Goal: Transaction & Acquisition: Download file/media

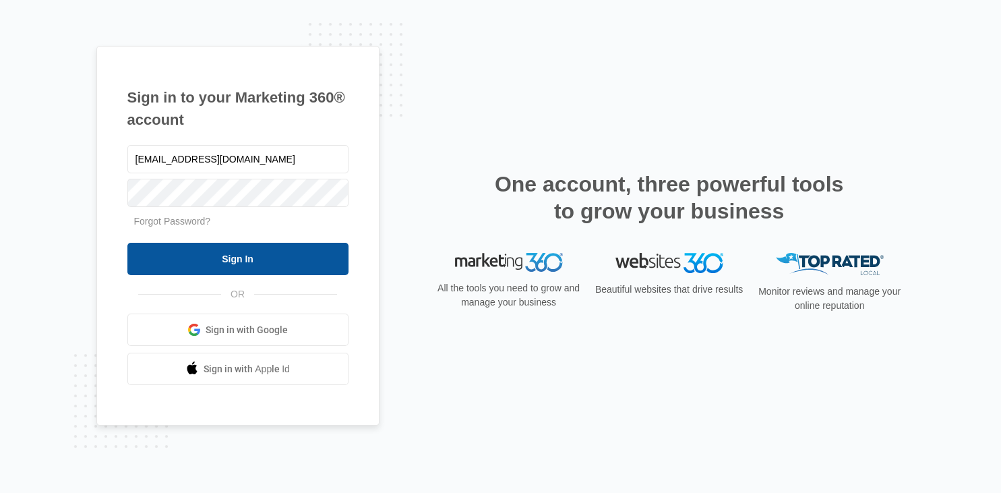
type input "[EMAIL_ADDRESS][DOMAIN_NAME]"
click at [222, 251] on input "Sign In" at bounding box center [237, 259] width 221 height 32
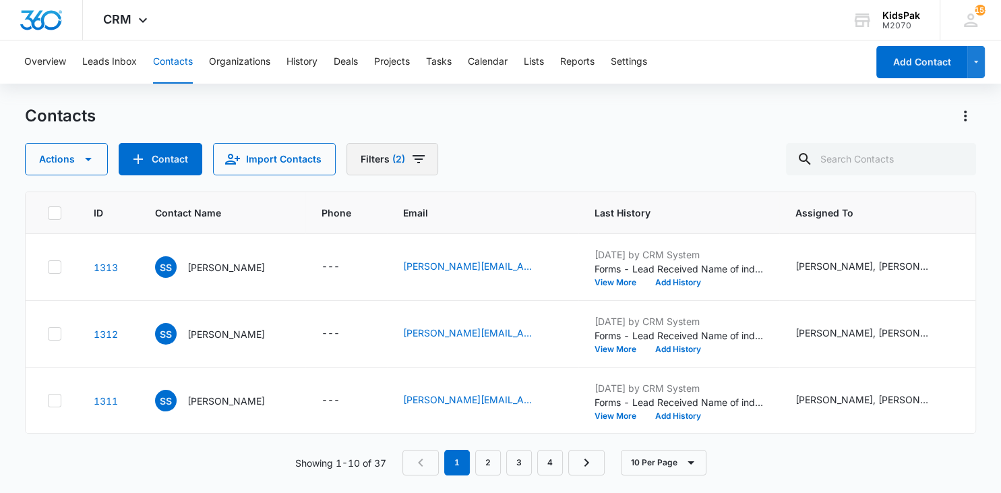
click at [414, 164] on icon "Filters" at bounding box center [418, 159] width 16 height 16
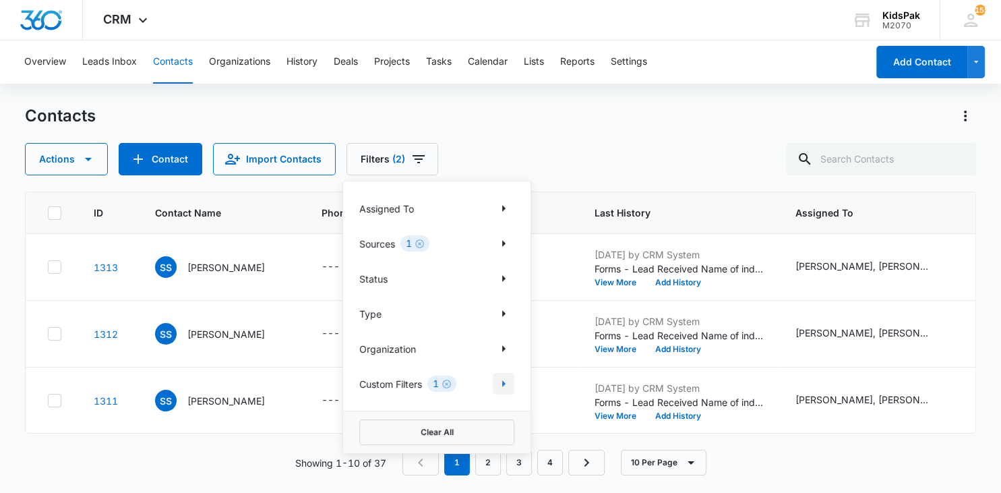
click at [500, 385] on icon "Show Custom Filters filters" at bounding box center [503, 383] width 16 height 16
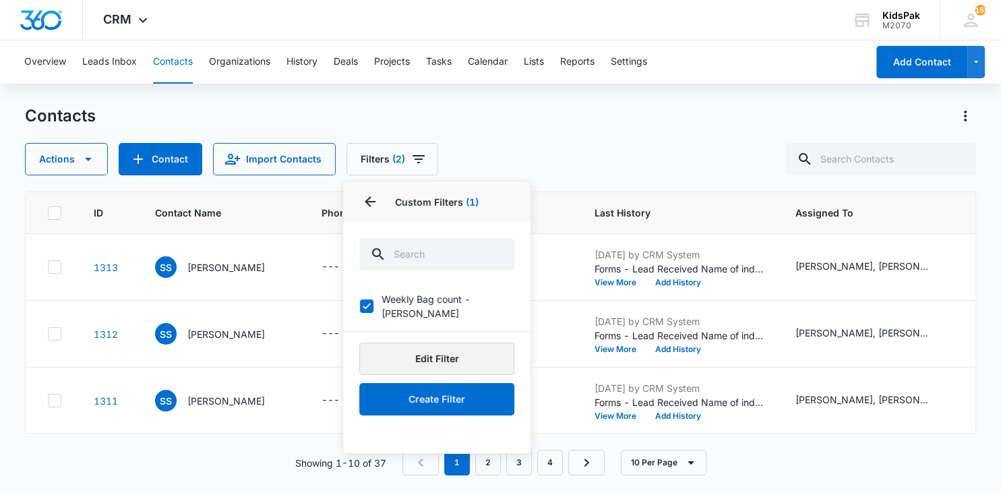
click at [443, 344] on button "Edit Filter" at bounding box center [436, 358] width 155 height 32
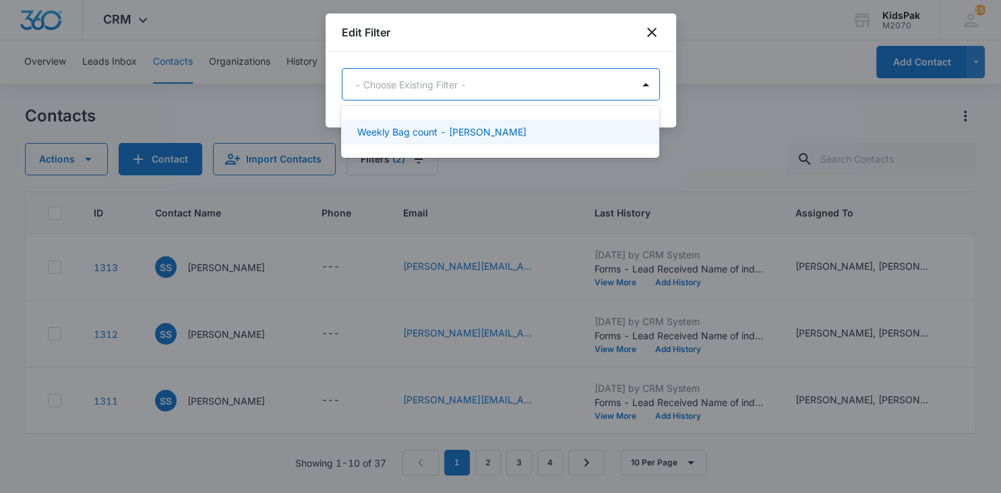
click at [411, 80] on body "CRM Apps Websites Forms CRM Email Social Payments POS Ads Intelligence Brand Se…" at bounding box center [500, 246] width 1001 height 493
click at [419, 131] on p "Weekly Bag count - [PERSON_NAME]" at bounding box center [441, 132] width 169 height 14
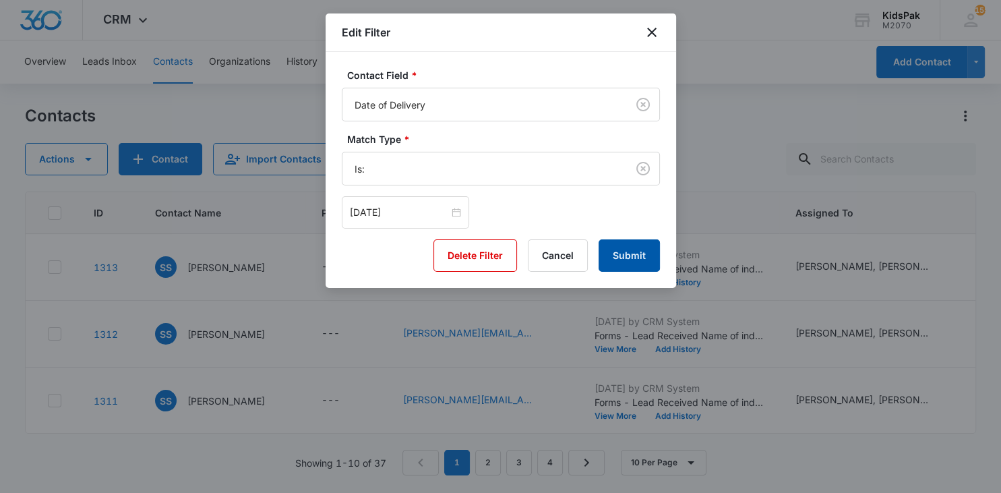
click at [636, 252] on button "Submit" at bounding box center [629, 255] width 61 height 32
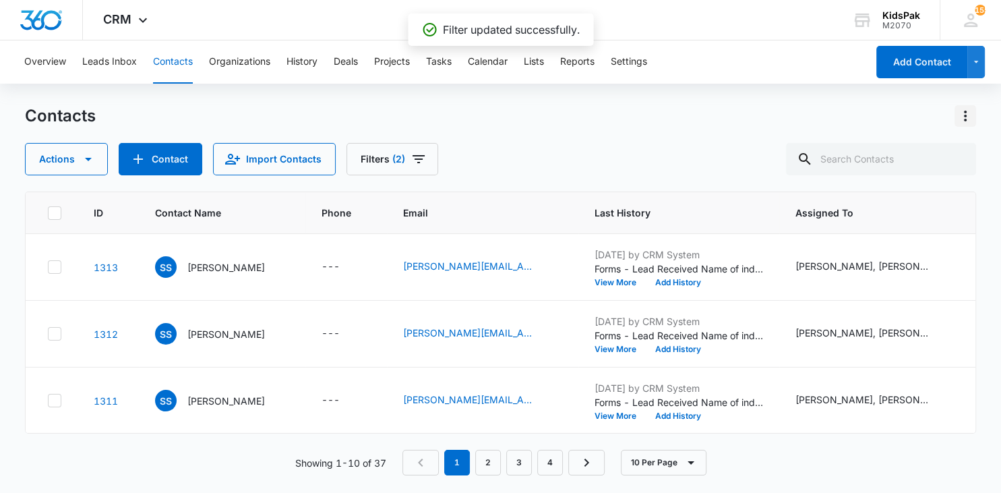
click at [967, 111] on icon "Actions" at bounding box center [965, 116] width 16 height 16
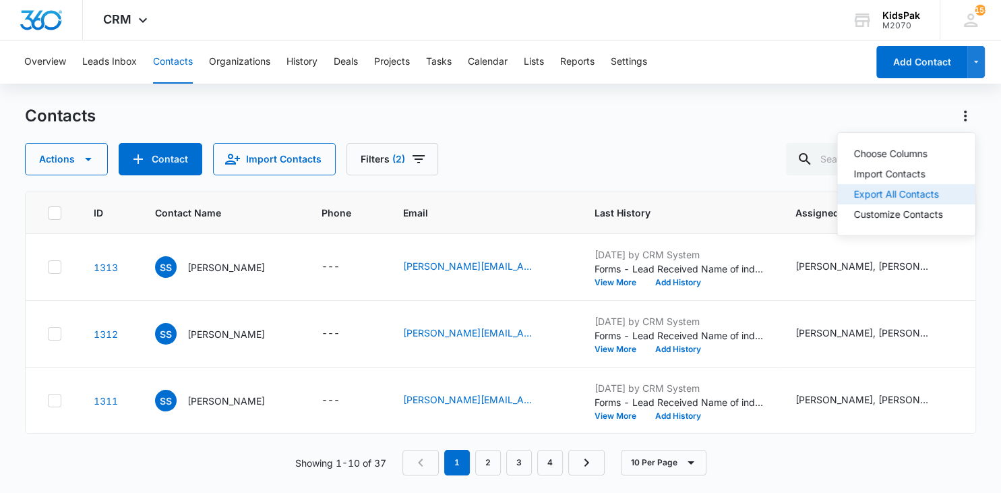
click at [910, 188] on button "Export All Contacts" at bounding box center [906, 194] width 138 height 20
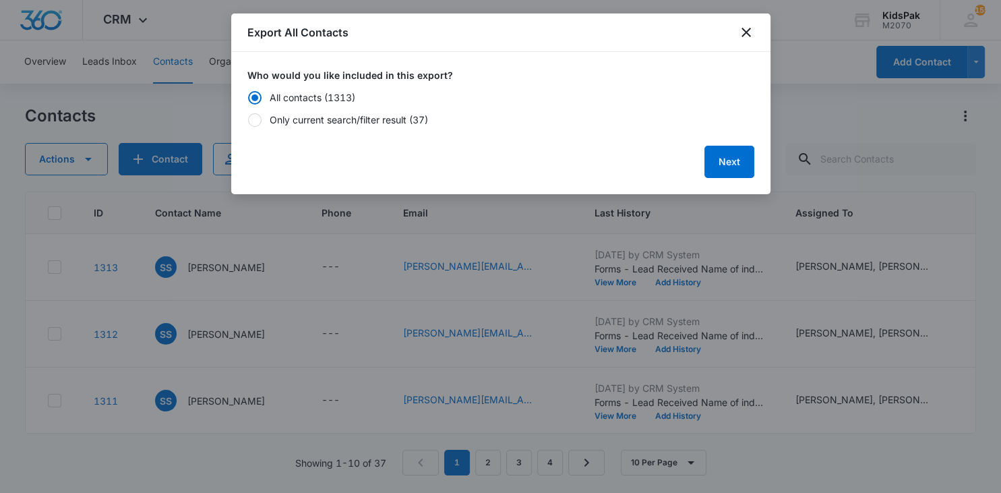
click at [255, 120] on div at bounding box center [254, 119] width 13 height 13
click at [248, 120] on input "Only current search/filter result (37)" at bounding box center [247, 119] width 1 height 1
radio input "false"
radio input "true"
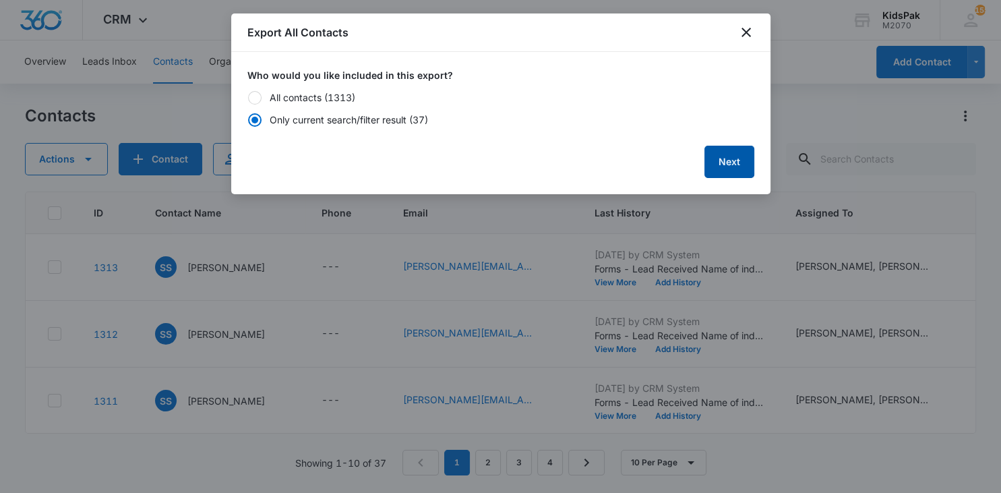
click at [726, 166] on button "Next" at bounding box center [729, 162] width 50 height 32
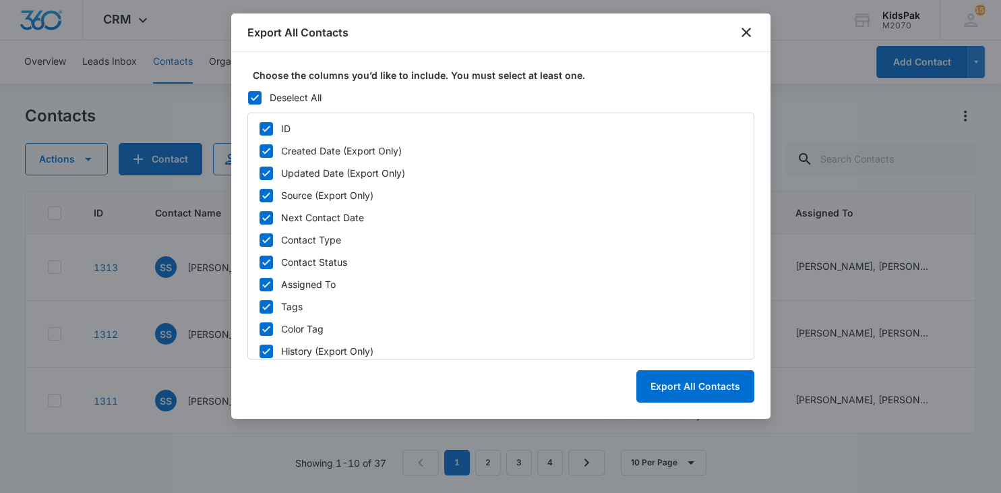
click at [258, 94] on icon at bounding box center [255, 98] width 12 height 12
click at [248, 97] on input "Deselect All" at bounding box center [247, 97] width 1 height 1
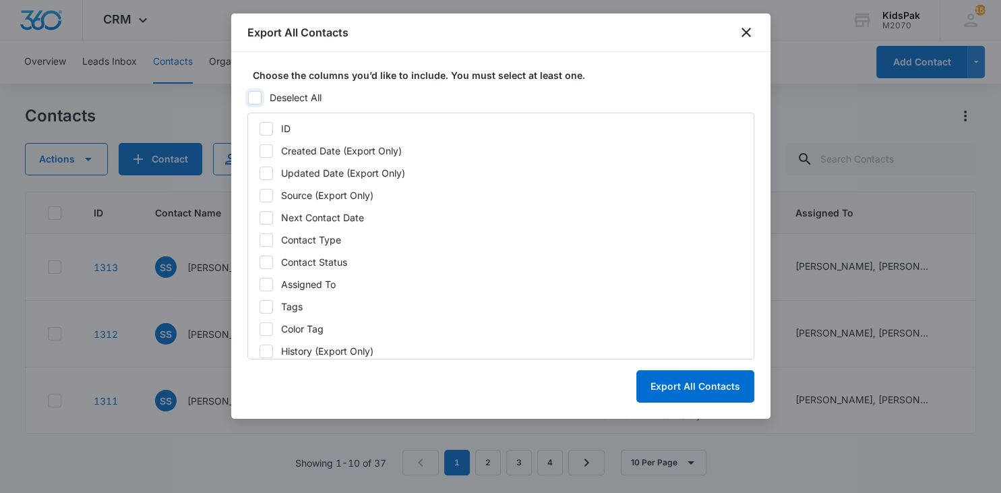
checkbox input "false"
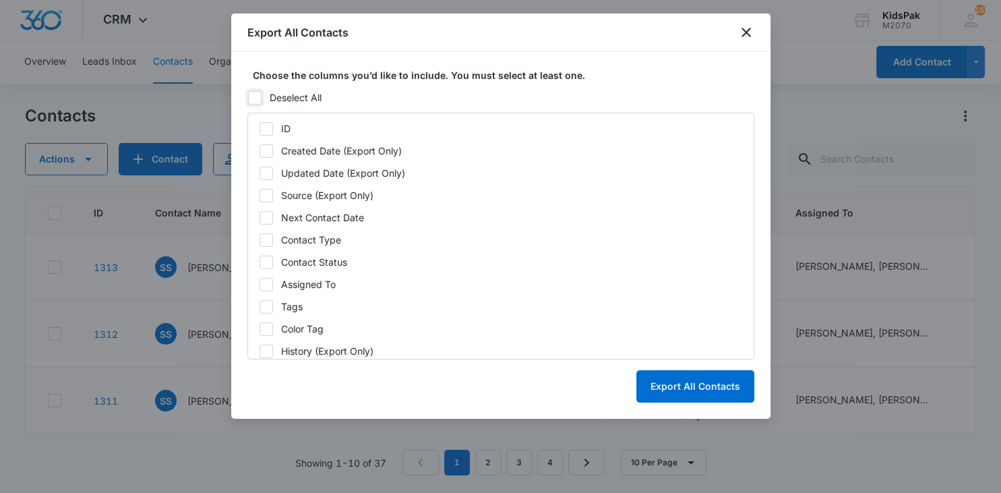
checkbox input "false"
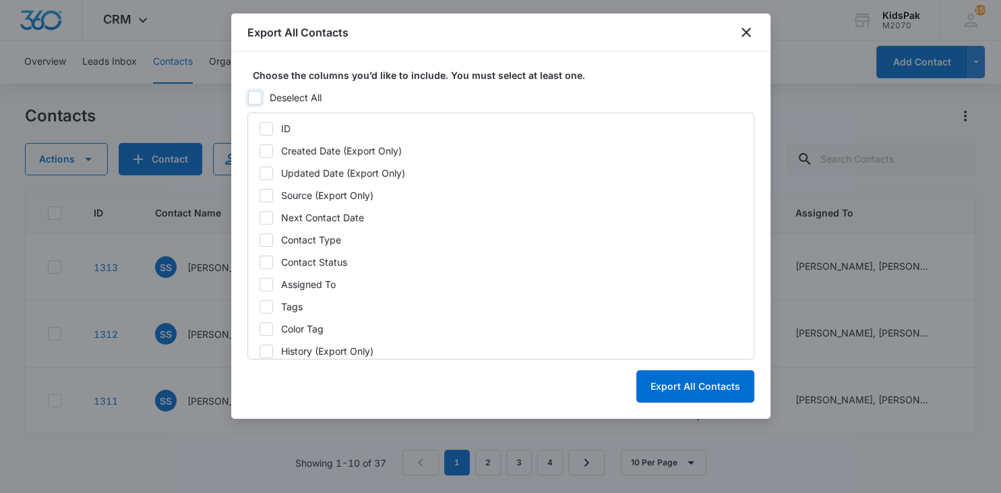
checkbox input "false"
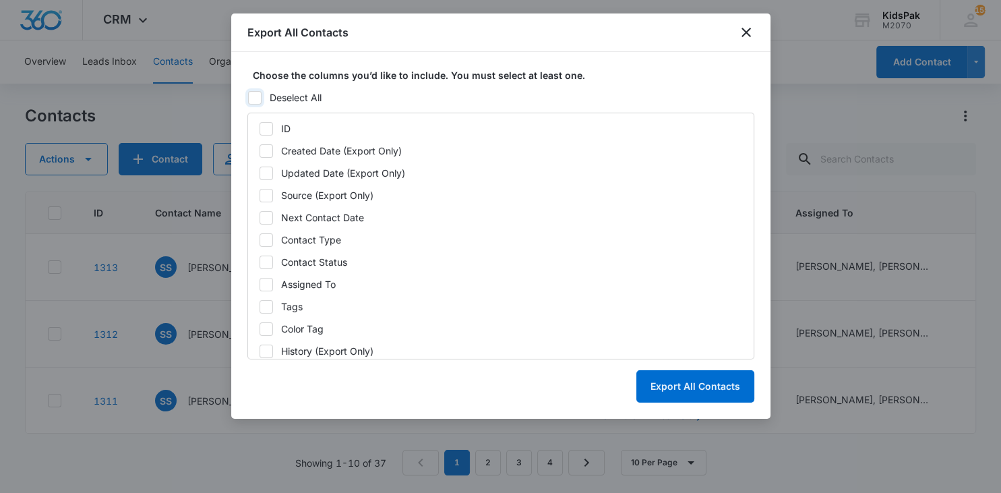
checkbox input "false"
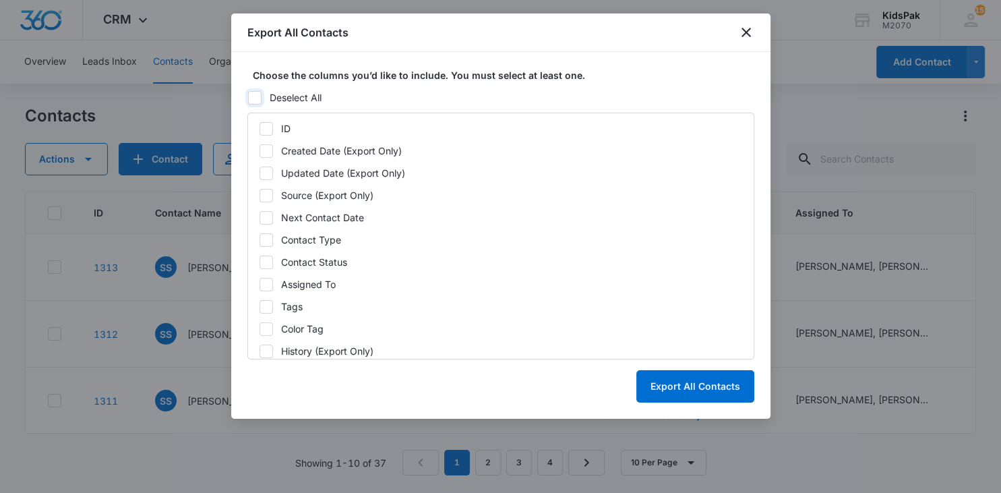
checkbox input "false"
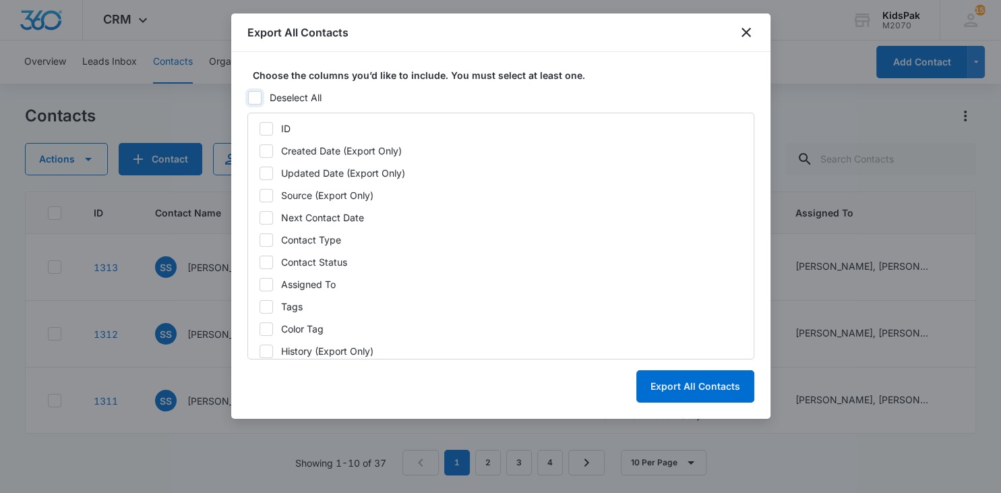
checkbox input "false"
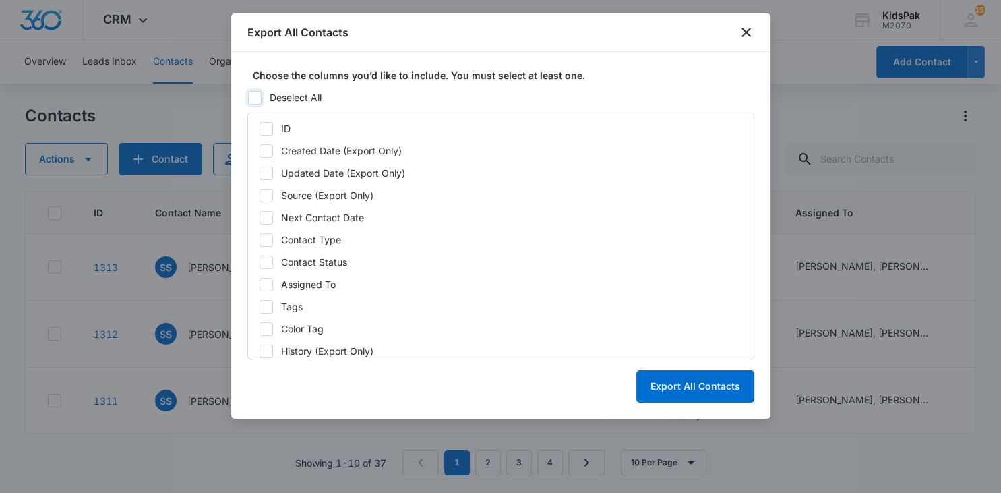
checkbox input "false"
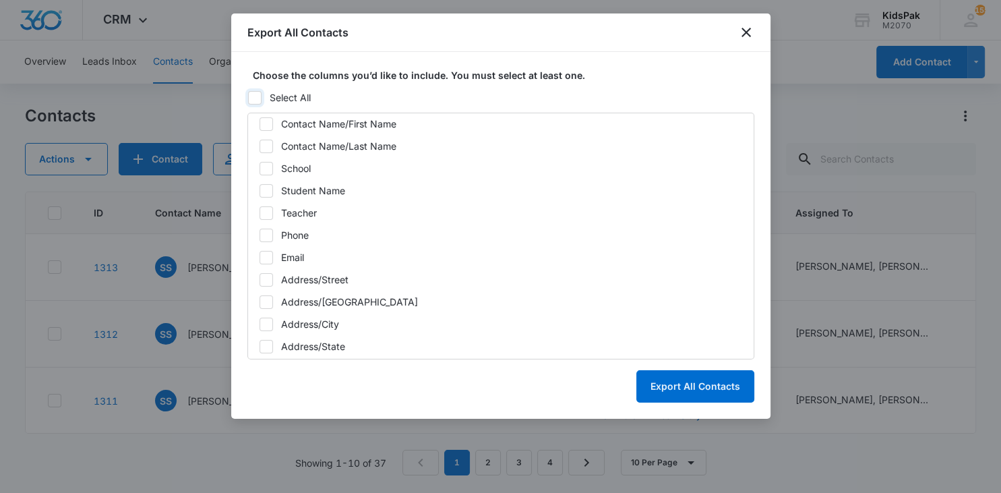
scroll to position [518, 0]
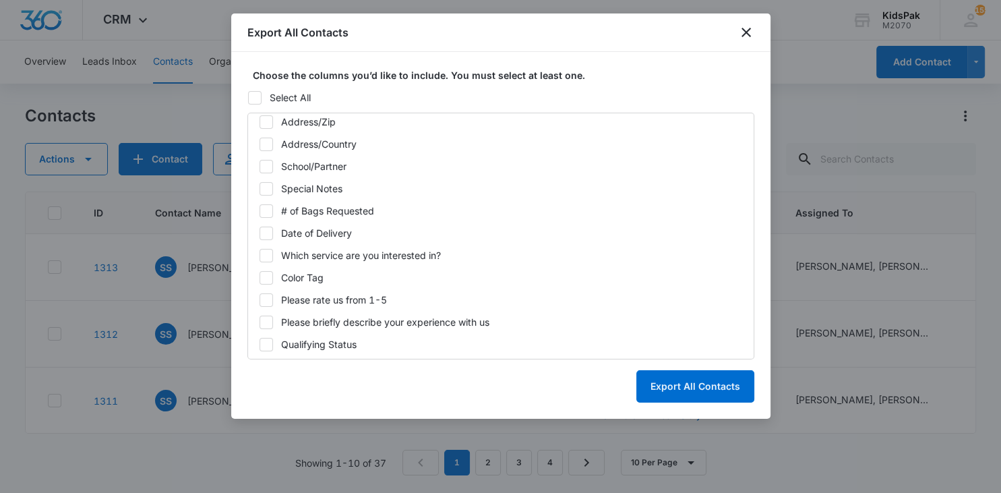
click at [268, 166] on icon at bounding box center [266, 166] width 12 height 12
click at [260, 166] on input "School/Partner" at bounding box center [259, 166] width 1 height 1
checkbox input "true"
click at [260, 212] on icon at bounding box center [266, 211] width 12 height 12
click at [260, 211] on input "# of Bags Requested" at bounding box center [259, 210] width 1 height 1
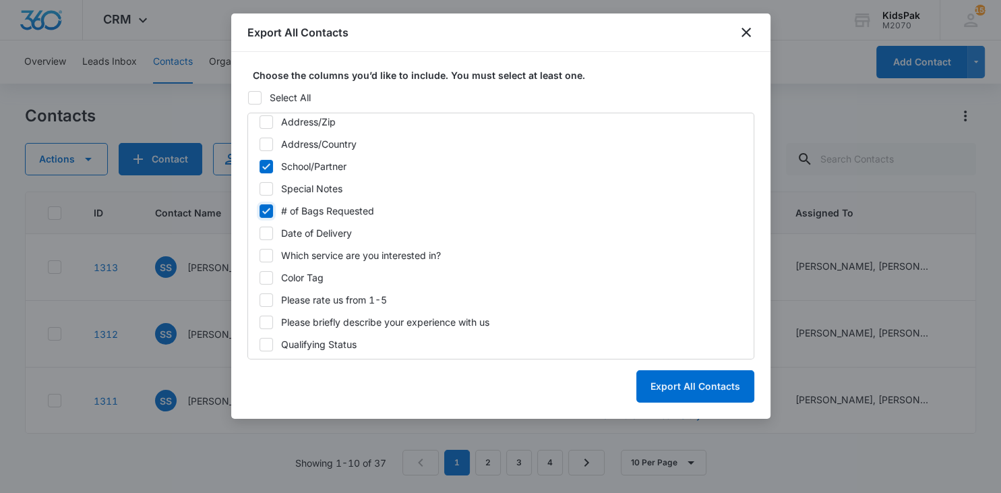
checkbox input "true"
click at [264, 322] on icon at bounding box center [266, 322] width 12 height 12
click at [260, 322] on input "Please briefly describe your experience with us" at bounding box center [259, 322] width 1 height 1
checkbox input "true"
click at [696, 388] on button "Export All Contacts" at bounding box center [695, 386] width 118 height 32
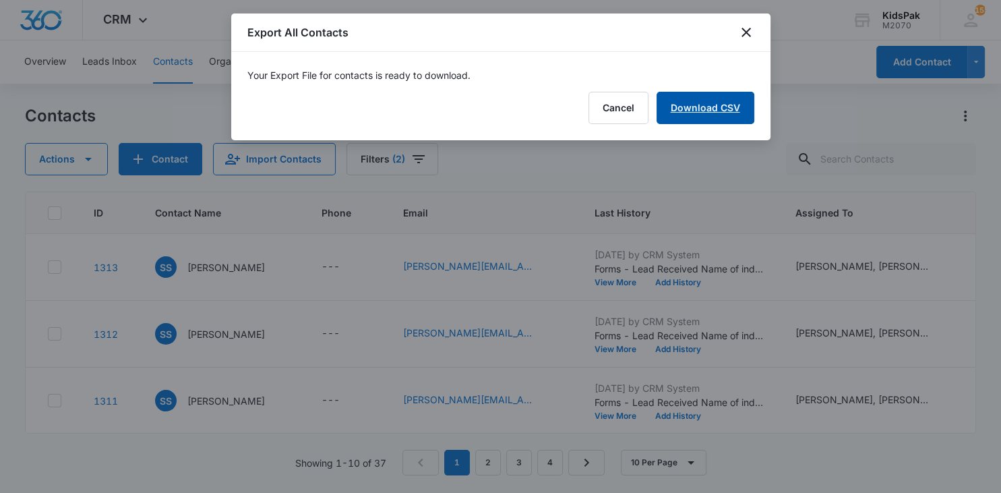
click at [721, 112] on link "Download CSV" at bounding box center [706, 108] width 98 height 32
click at [737, 111] on button "Finish" at bounding box center [726, 108] width 57 height 32
